Goal: Task Accomplishment & Management: Manage account settings

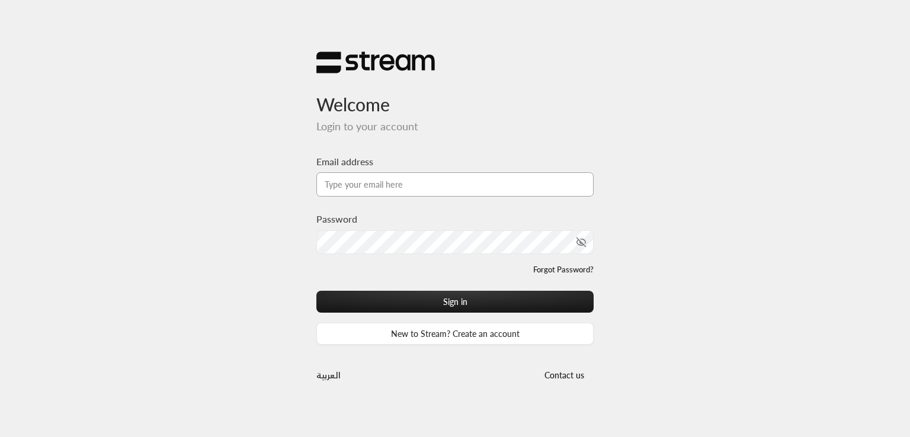
type input "[PERSON_NAME][EMAIL_ADDRESS][DOMAIN_NAME]"
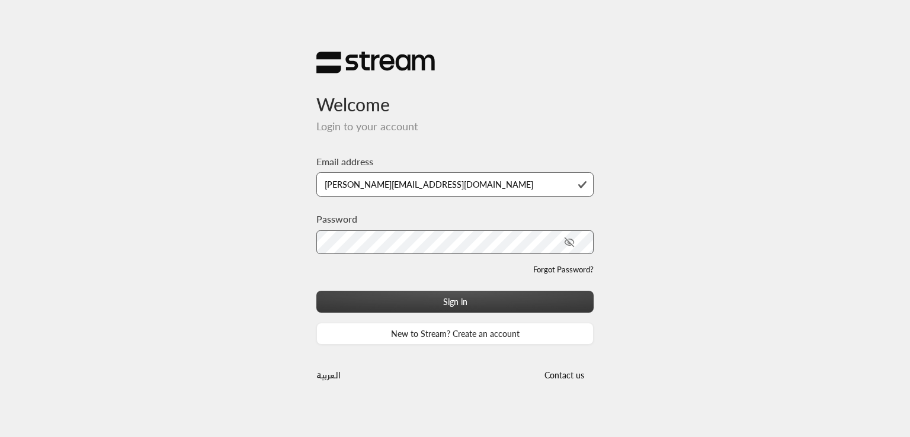
click at [528, 304] on button "Sign in" at bounding box center [454, 302] width 277 height 22
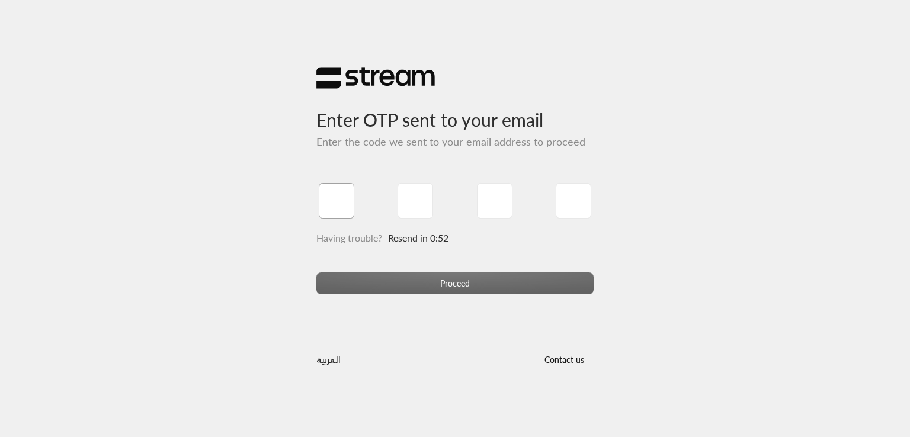
click at [328, 201] on input "tel" at bounding box center [337, 201] width 36 height 36
type input "1"
type input "2"
type input "3"
type input "4"
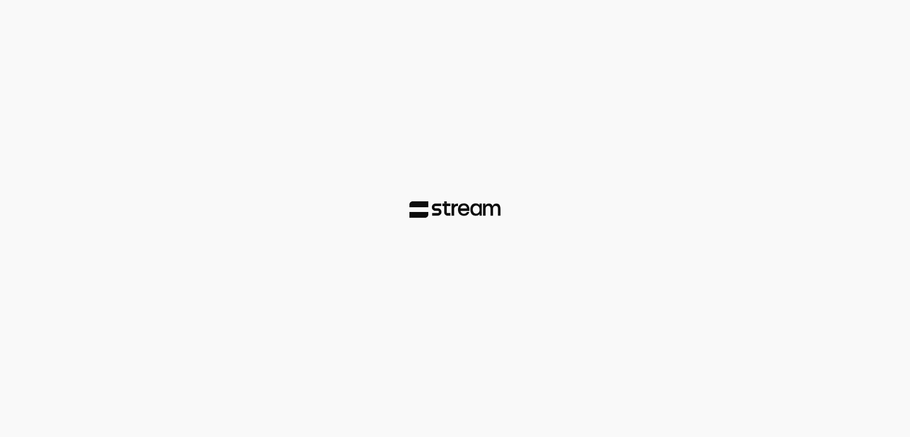
click at [411, 272] on div at bounding box center [455, 218] width 910 height 437
